Goal: Task Accomplishment & Management: Manage account settings

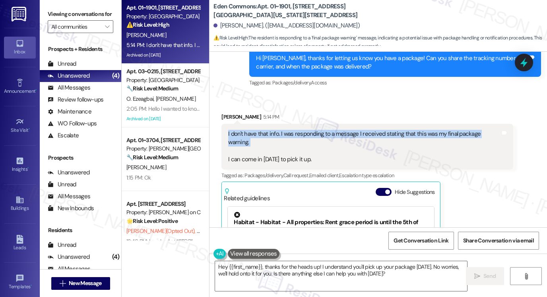
scroll to position [5362, 0]
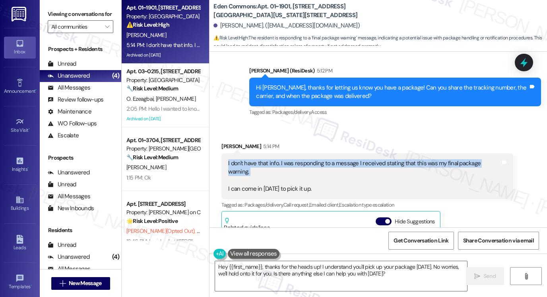
click at [286, 159] on div "I don't have that info. I was responding to a message I received stating that t…" at bounding box center [364, 176] width 272 height 34
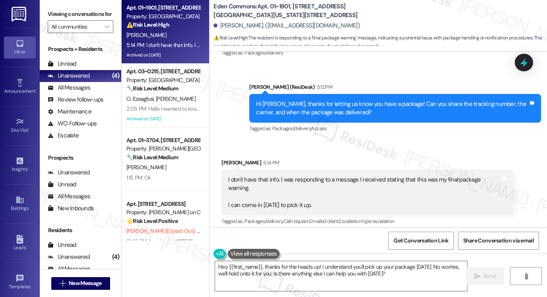
scroll to position [5283, 0]
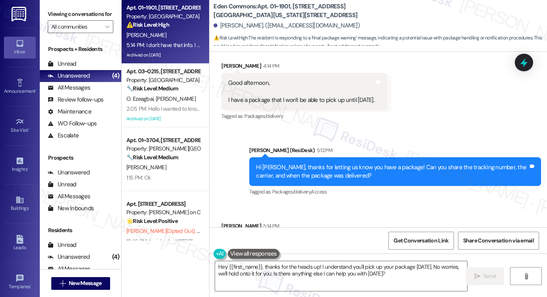
click at [304, 239] on div "I don't have that info. I was responding to a message I received stating that t…" at bounding box center [364, 256] width 272 height 34
click at [311, 239] on div "I don't have that info. I was responding to a message I received stating that t…" at bounding box center [364, 256] width 272 height 34
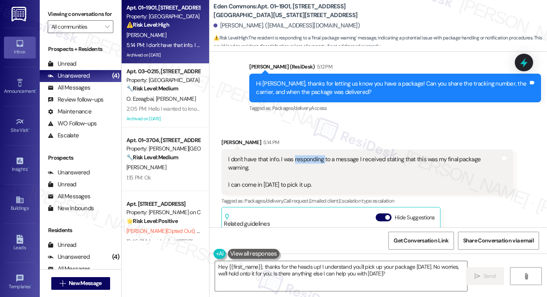
scroll to position [5362, 0]
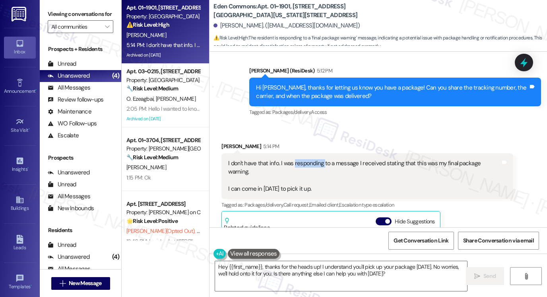
click at [296, 159] on div "I don't have that info. I was responding to a message I received stating that t…" at bounding box center [364, 176] width 272 height 34
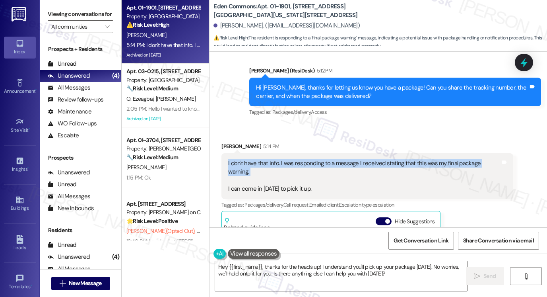
click at [296, 159] on div "I don't have that info. I was responding to a message I received stating that t…" at bounding box center [364, 176] width 272 height 34
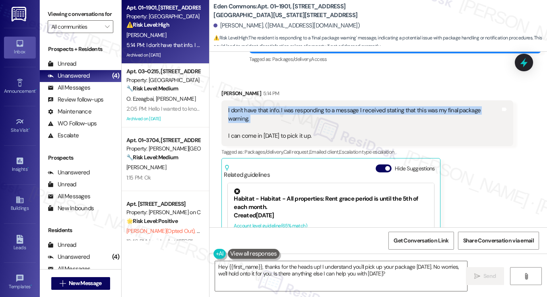
scroll to position [5442, 0]
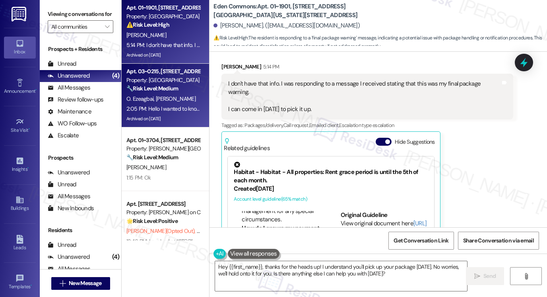
click at [165, 97] on span "[PERSON_NAME]" at bounding box center [176, 98] width 40 height 7
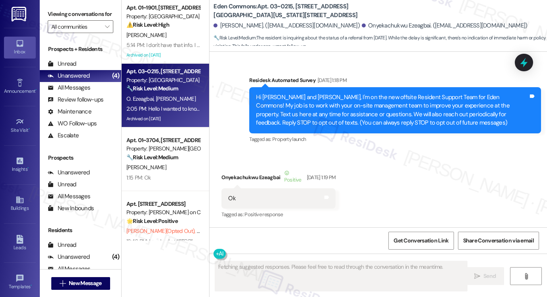
scroll to position [16381, 0]
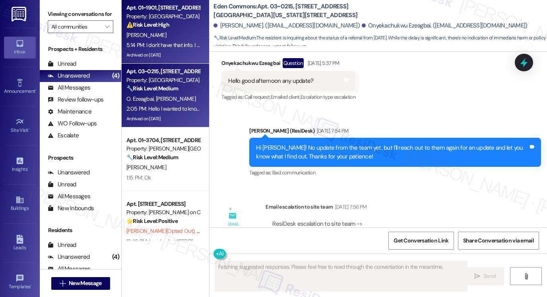
click at [153, 39] on div "[PERSON_NAME]" at bounding box center [163, 35] width 75 height 10
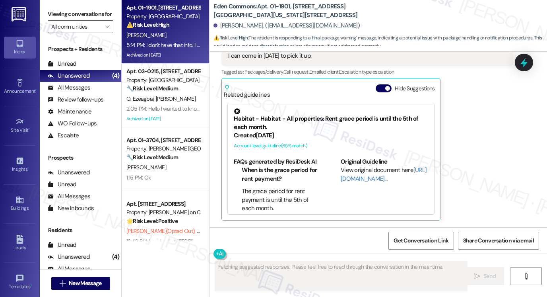
scroll to position [5548, 0]
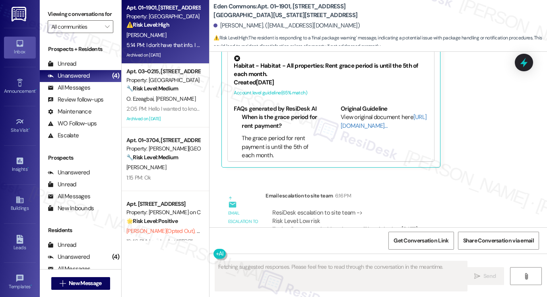
drag, startPoint x: 306, startPoint y: 178, endPoint x: 442, endPoint y: 184, distance: 135.7
click at [442, 208] on div "ResiDesk escalation to site team -> Risk Level: Low risk Topics: Request to hol…" at bounding box center [389, 225] width 234 height 34
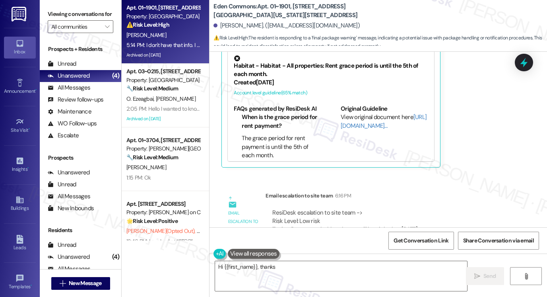
click at [408, 208] on div "ResiDesk escalation to site team -> Risk Level: Low risk Topics: Request to hol…" at bounding box center [389, 225] width 234 height 34
click at [407, 208] on div "ResiDesk escalation to site team -> Risk Level: Low risk Topics: Request to hol…" at bounding box center [389, 225] width 234 height 34
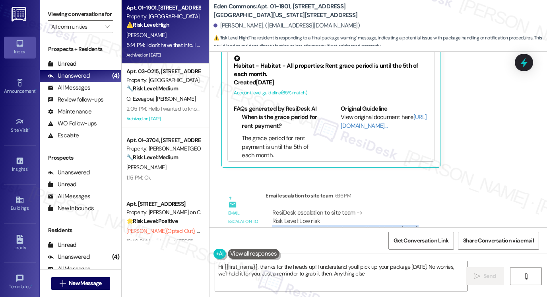
click at [407, 208] on div "ResiDesk escalation to site team -> Risk Level: Low risk Topics: Request to hol…" at bounding box center [389, 225] width 234 height 34
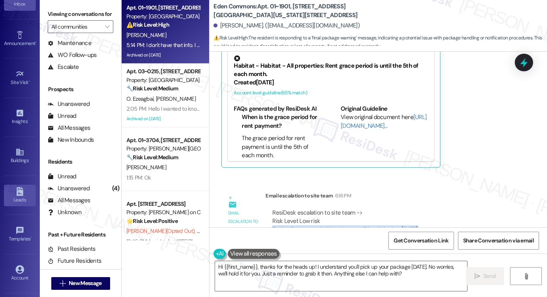
scroll to position [81, 0]
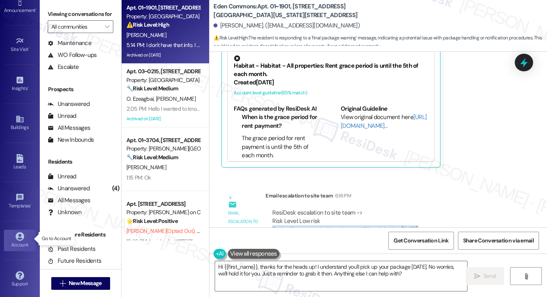
click at [16, 241] on div "Account" at bounding box center [20, 244] width 40 height 8
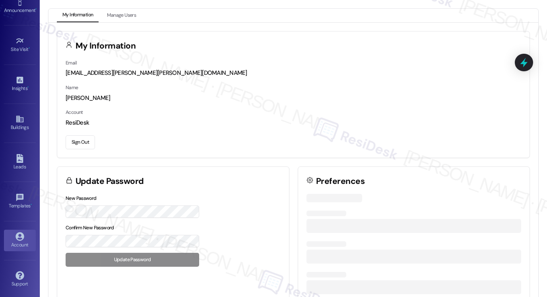
click at [84, 139] on button "Sign Out" at bounding box center [80, 142] width 29 height 14
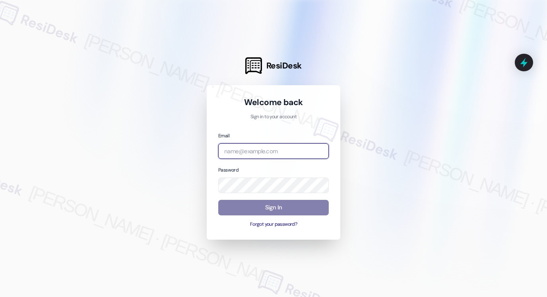
click at [265, 150] on input "email" at bounding box center [273, 151] width 111 height 16
type input "automated-surveys-rj_group-[PERSON_NAME].[PERSON_NAME]@rj_[DOMAIN_NAME]"
